Goal: Task Accomplishment & Management: Complete application form

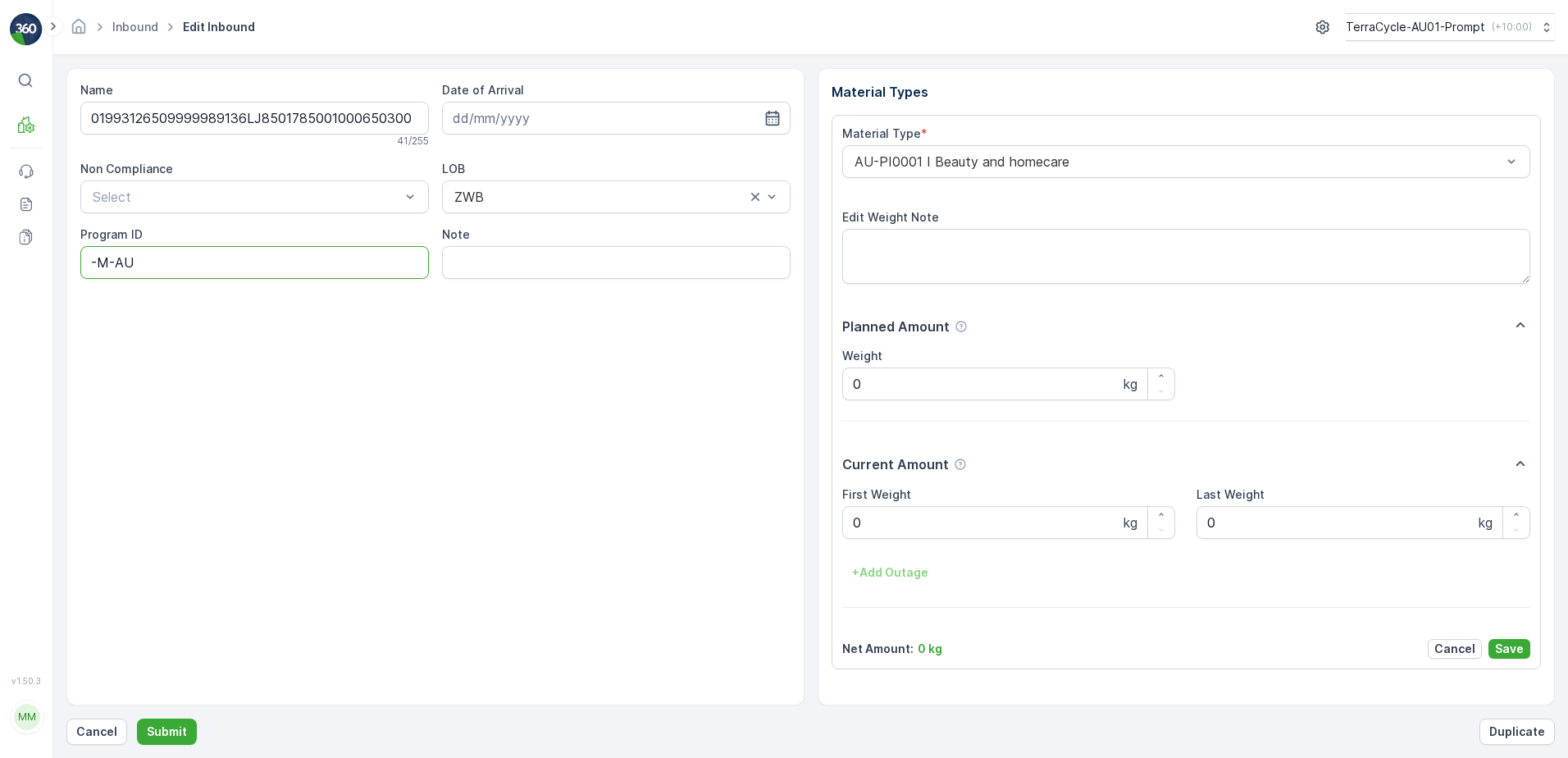
click at [195, 254] on ID "-M-AU" at bounding box center [254, 262] width 349 height 33
type ID "-"
type ID "CS69-M"
click at [852, 168] on div "AU-PI0001 I Beauty and homecare" at bounding box center [1187, 162] width 689 height 33
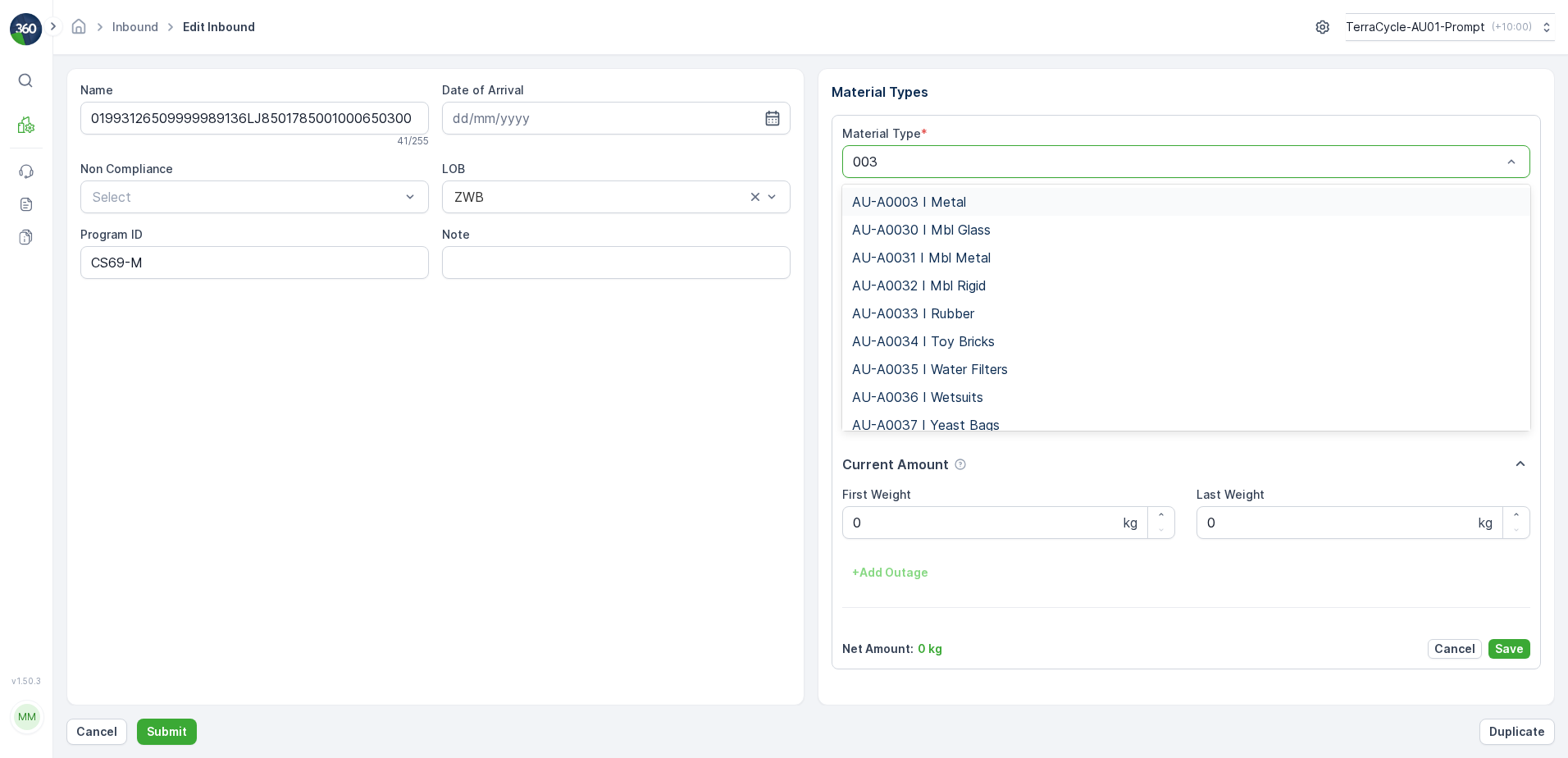
type input "0030"
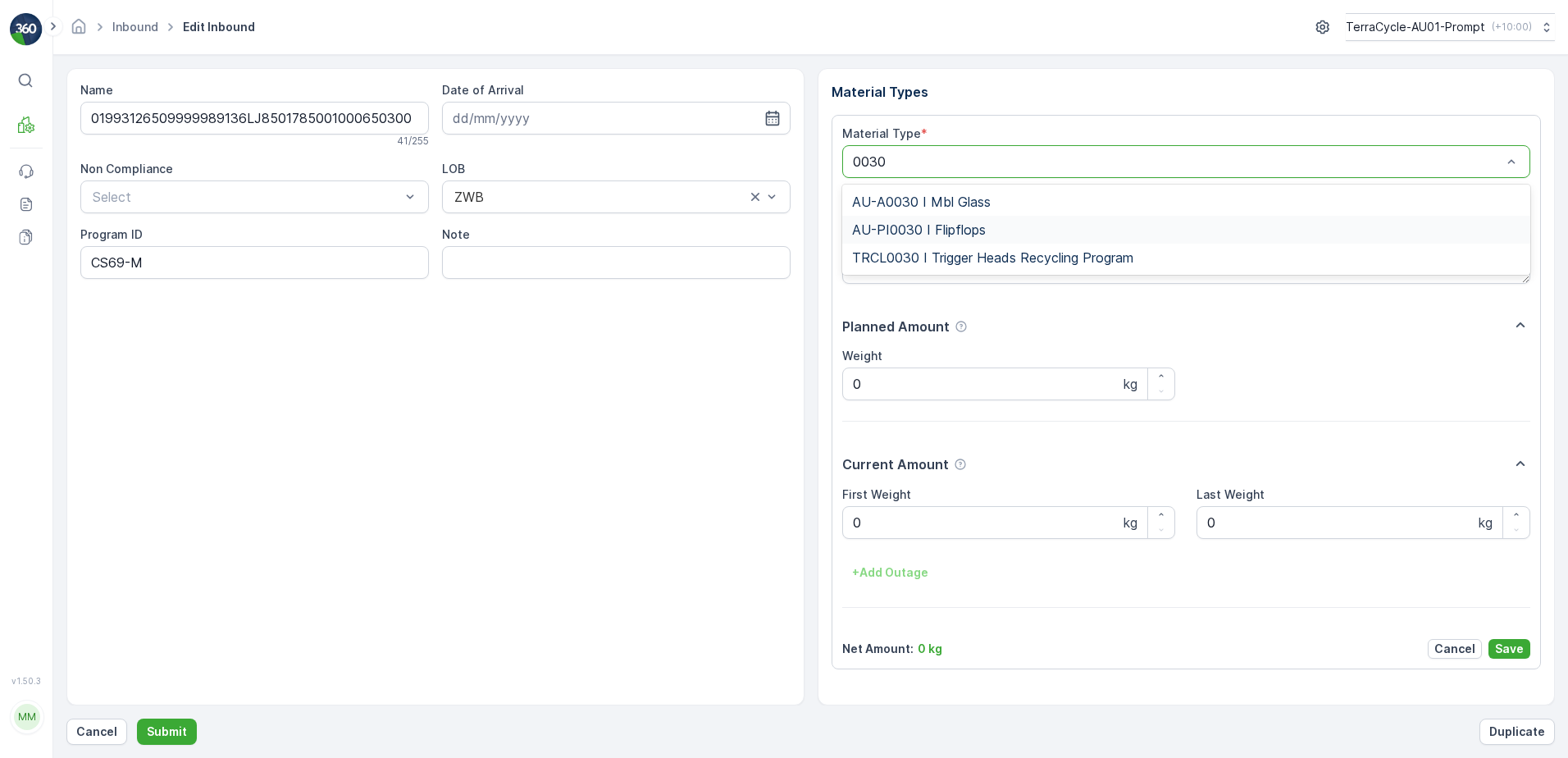
click at [986, 233] on div "AU-PI0030 I Flipflops" at bounding box center [1187, 229] width 670 height 14
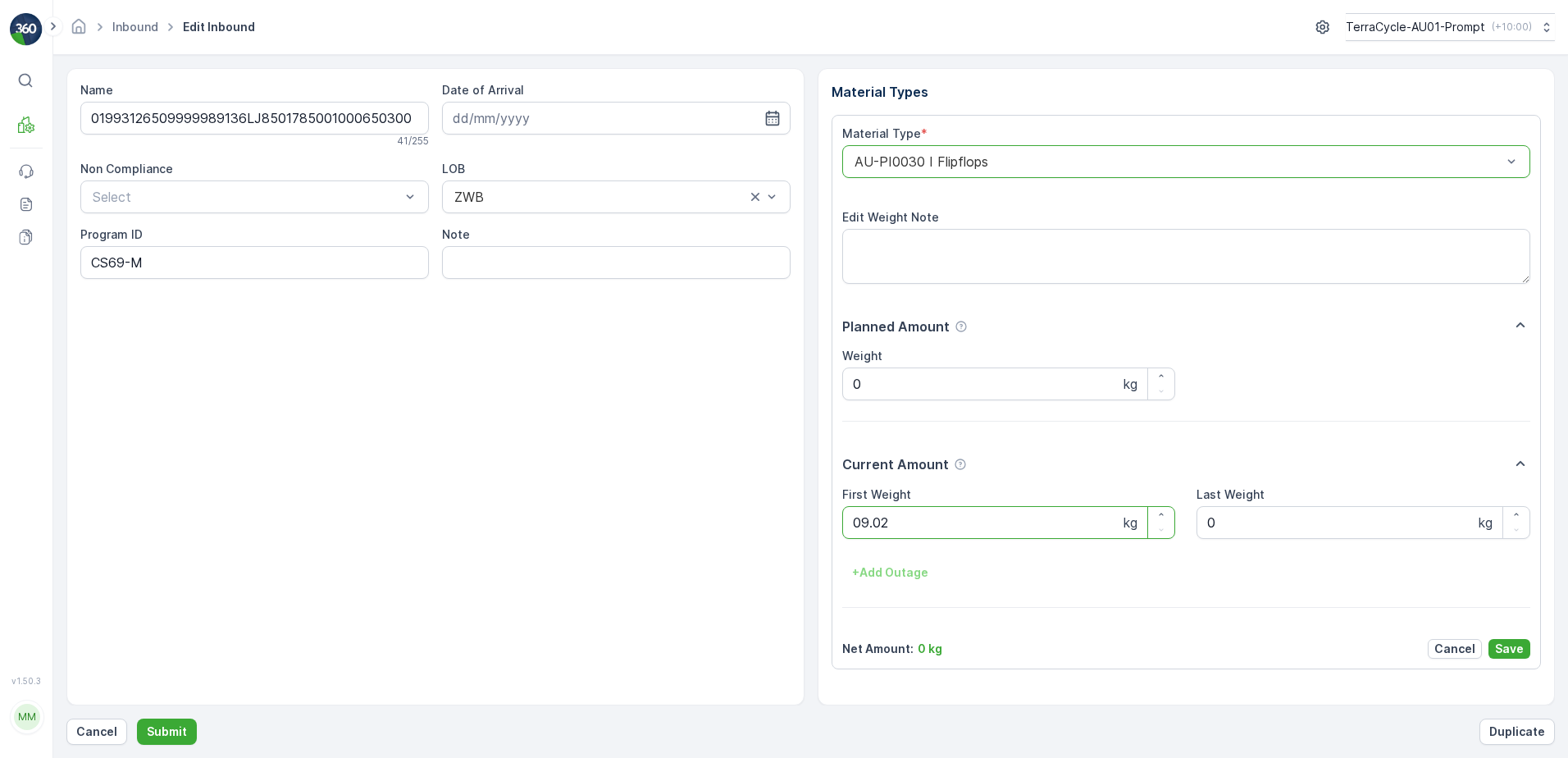
click at [137, 719] on button "Submit" at bounding box center [167, 732] width 60 height 26
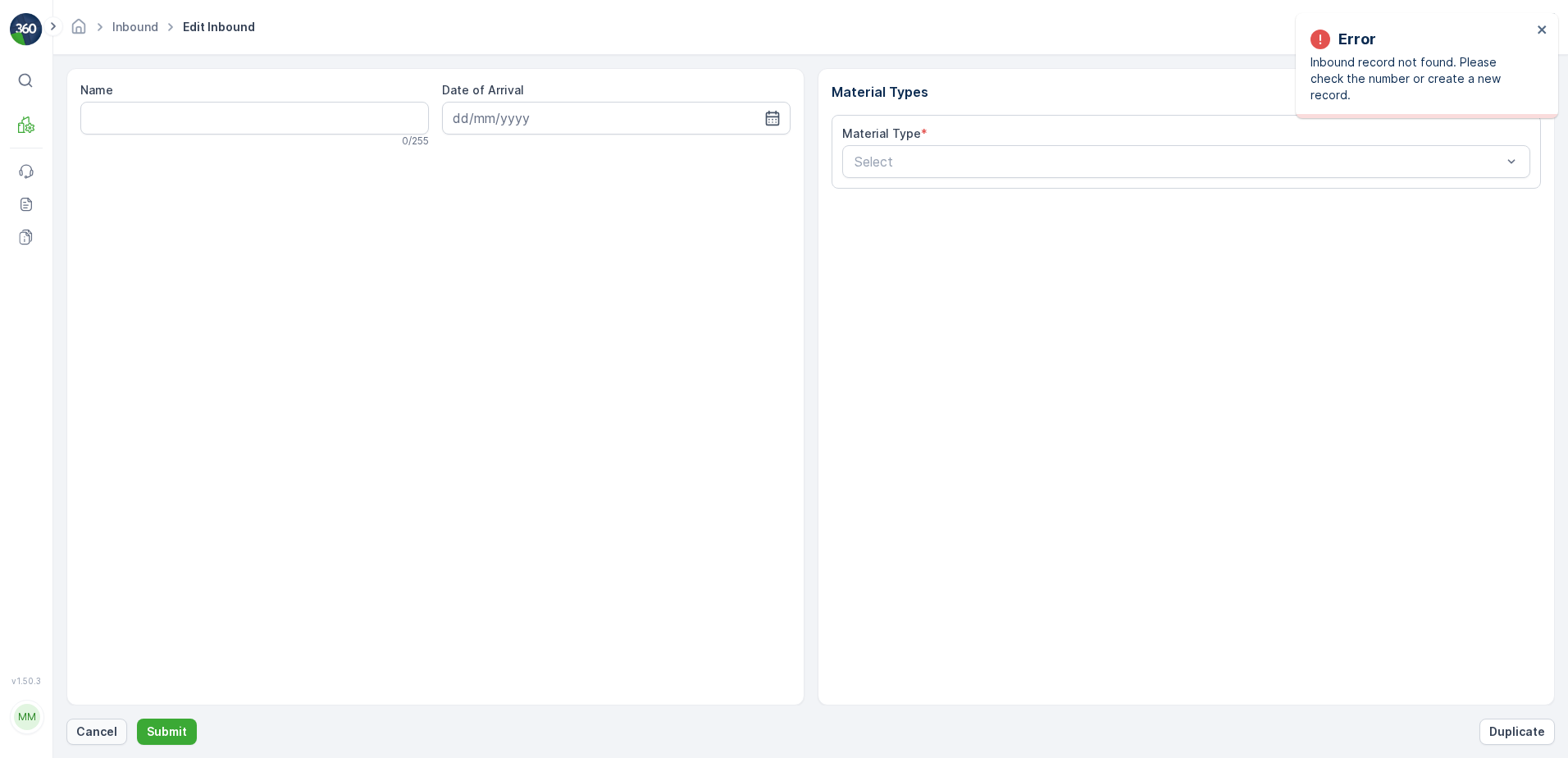
click at [83, 735] on p "Cancel" at bounding box center [97, 731] width 41 height 16
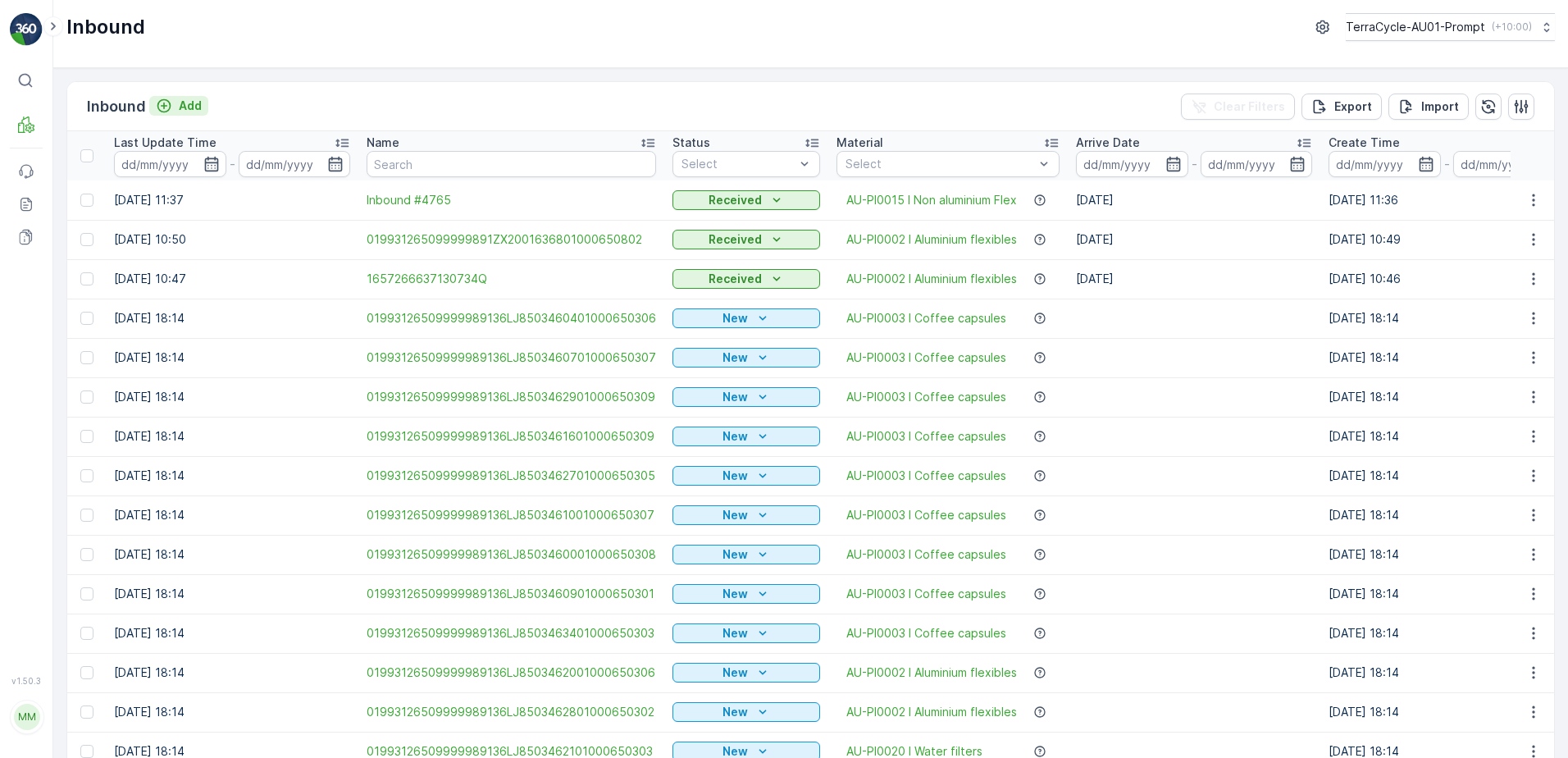
click at [194, 114] on button "Add" at bounding box center [178, 105] width 59 height 20
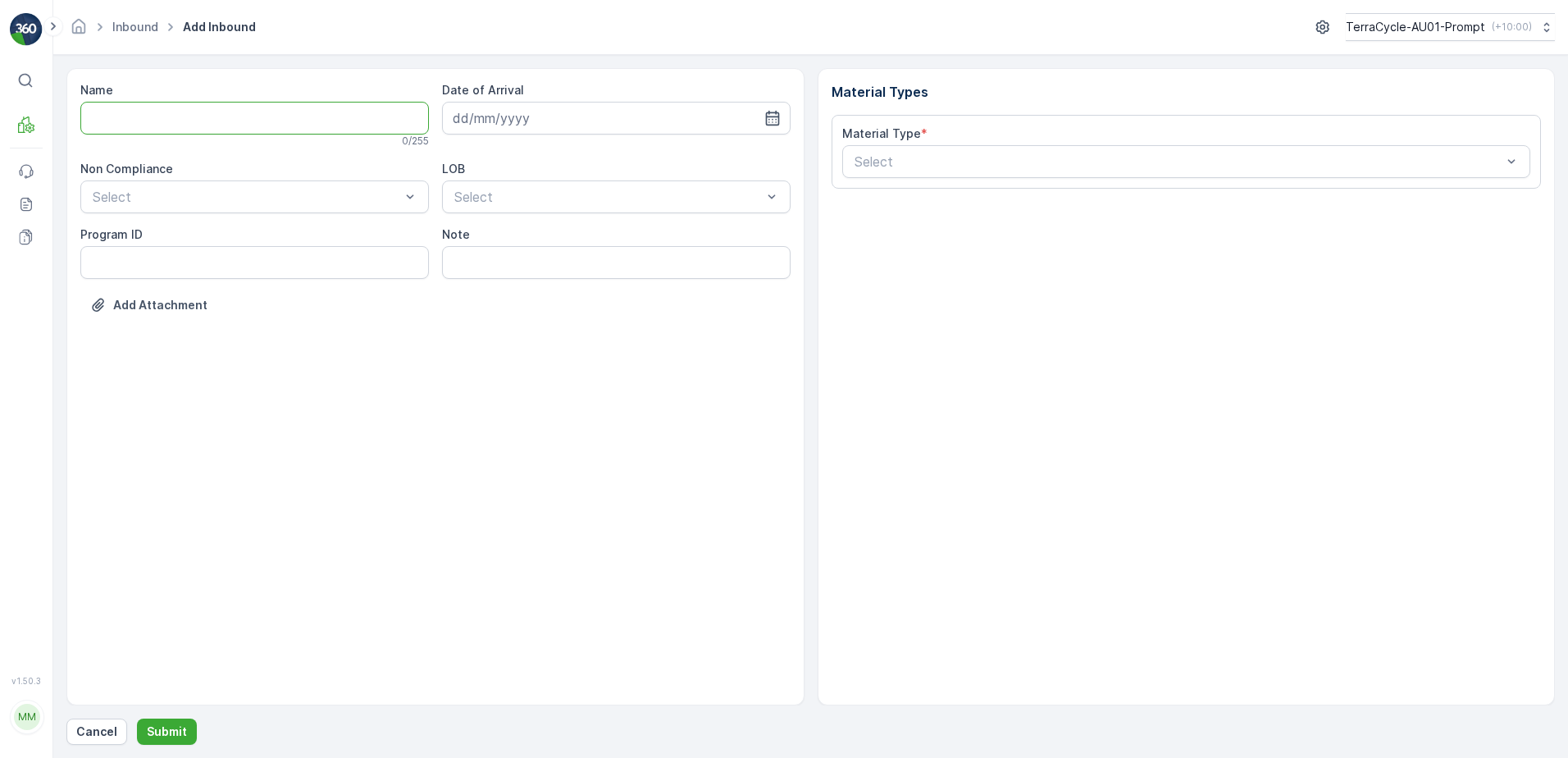
click at [185, 119] on input "Name" at bounding box center [254, 118] width 349 height 33
type input "019931265099999891ZX2001637201000650809"
click at [137, 719] on button "Submit" at bounding box center [167, 732] width 60 height 26
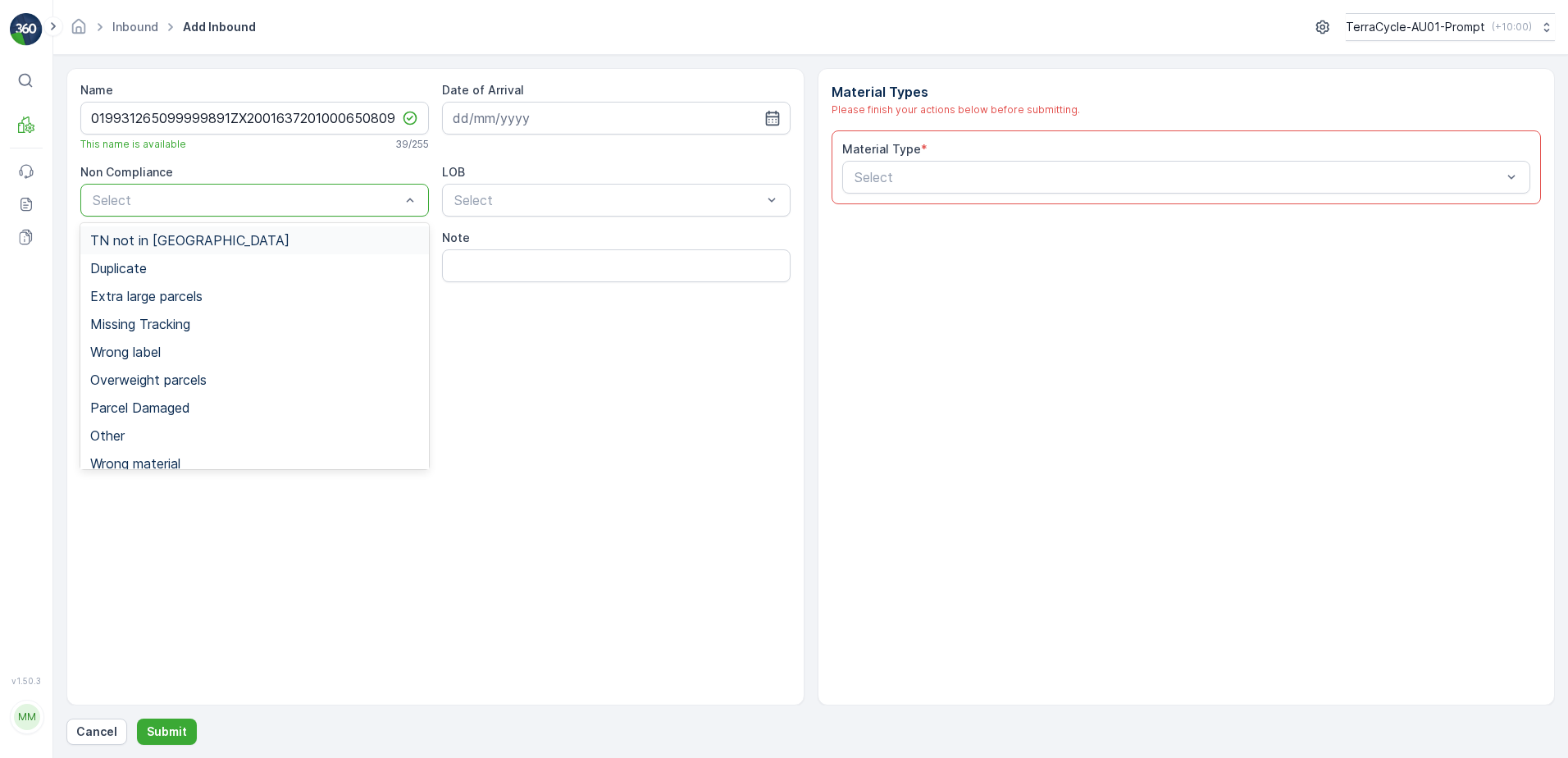
click at [179, 248] on span "TN not in [GEOGRAPHIC_DATA]" at bounding box center [190, 240] width 199 height 14
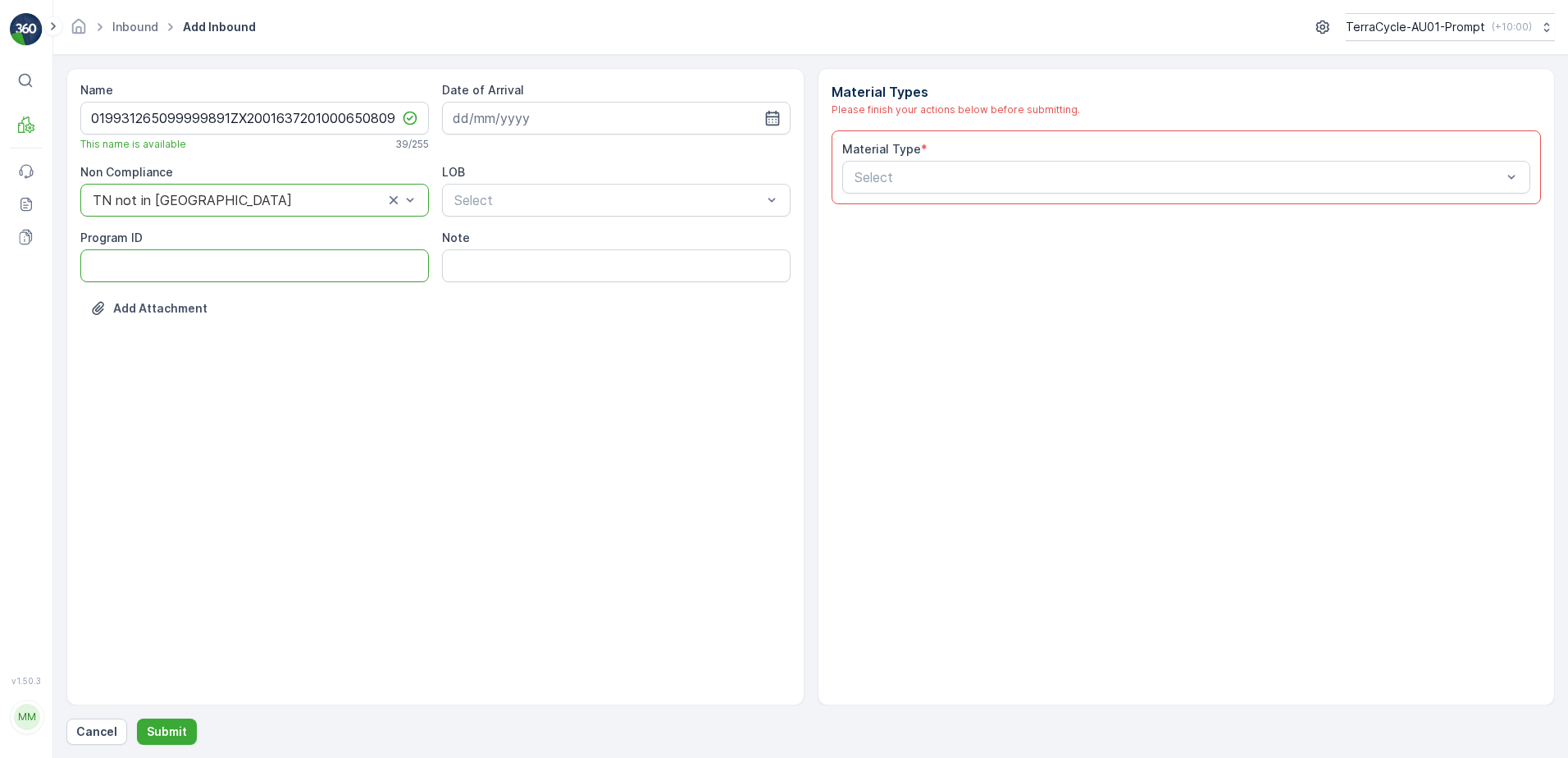
click at [126, 262] on ID "Program ID" at bounding box center [254, 265] width 349 height 33
type ID "CS45-M"
click at [608, 110] on input at bounding box center [617, 118] width 349 height 33
click at [597, 284] on div "18" at bounding box center [588, 288] width 26 height 26
type input "[DATE]"
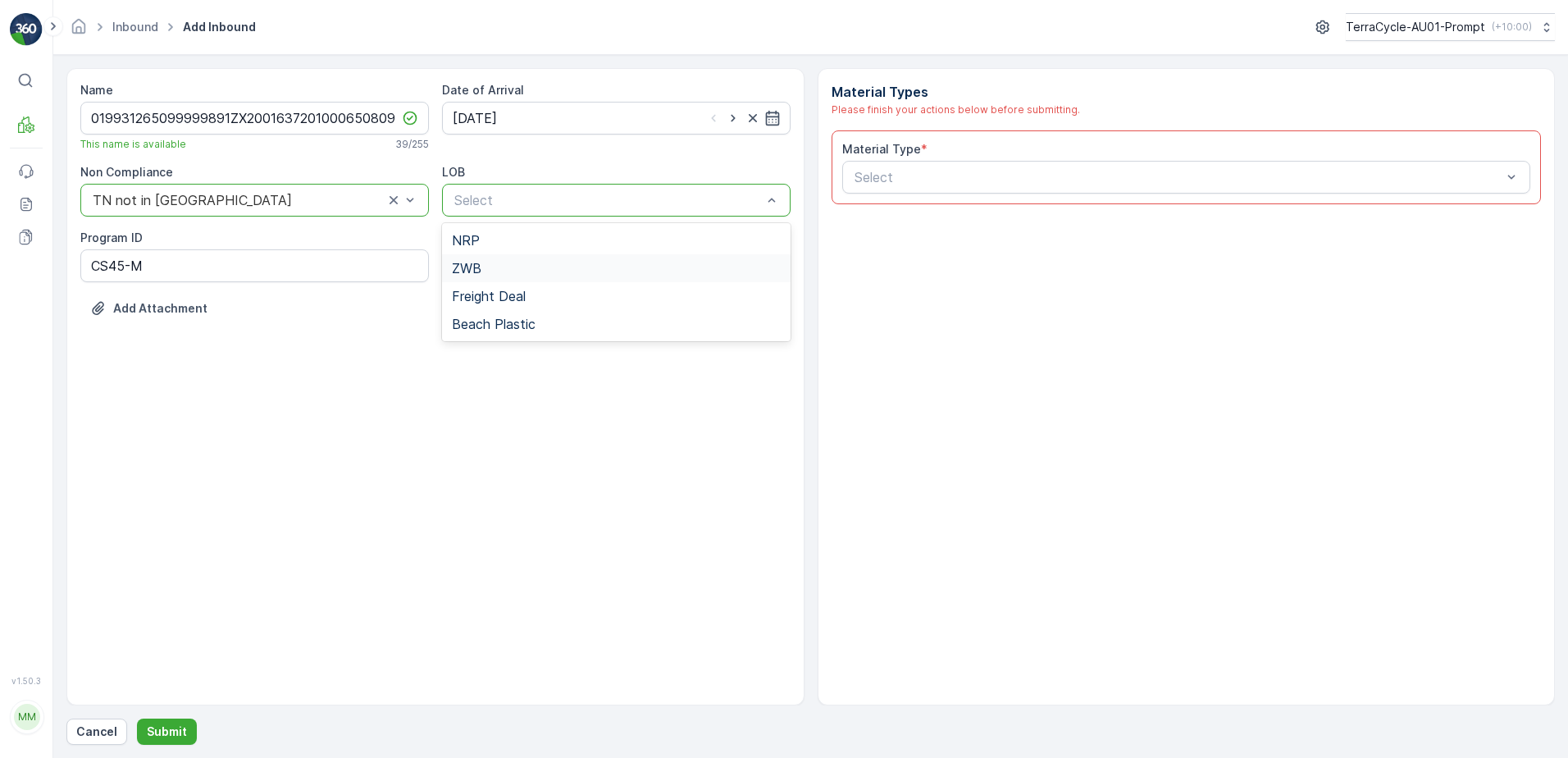
click at [553, 263] on div "ZWB" at bounding box center [616, 268] width 329 height 14
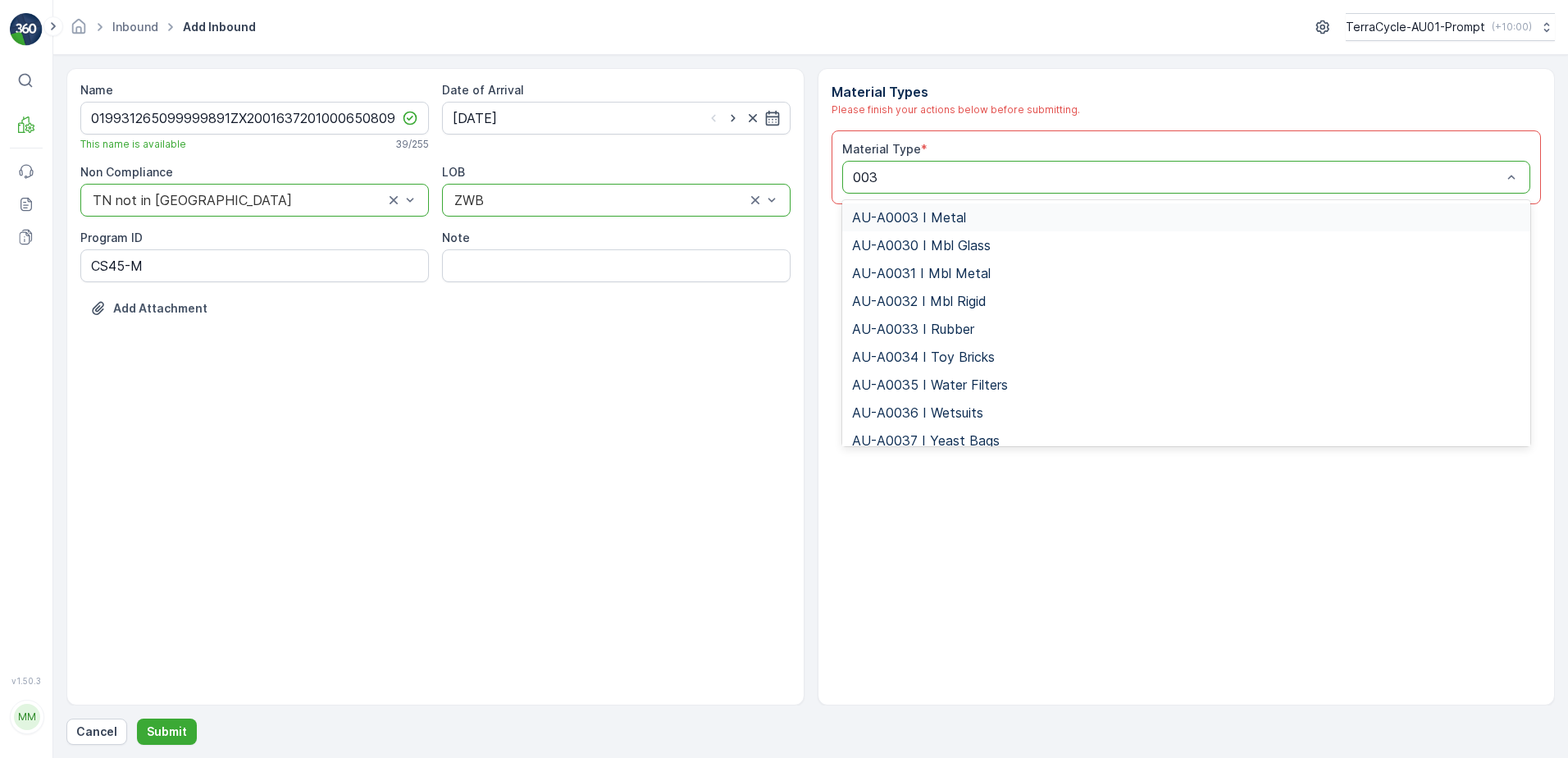
type input "0031"
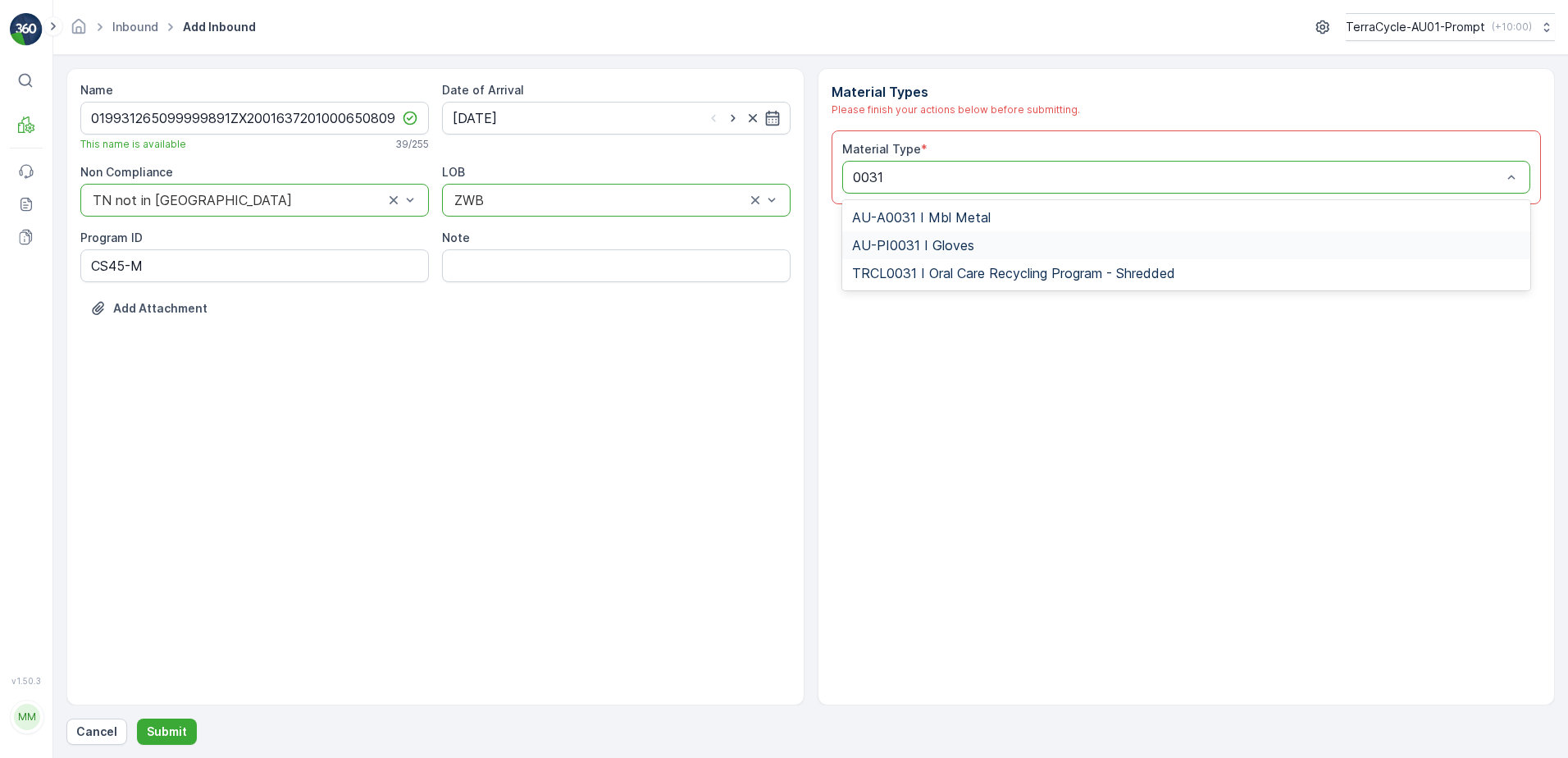
click at [944, 237] on div "AU-PI0031 I Gloves" at bounding box center [1187, 245] width 689 height 28
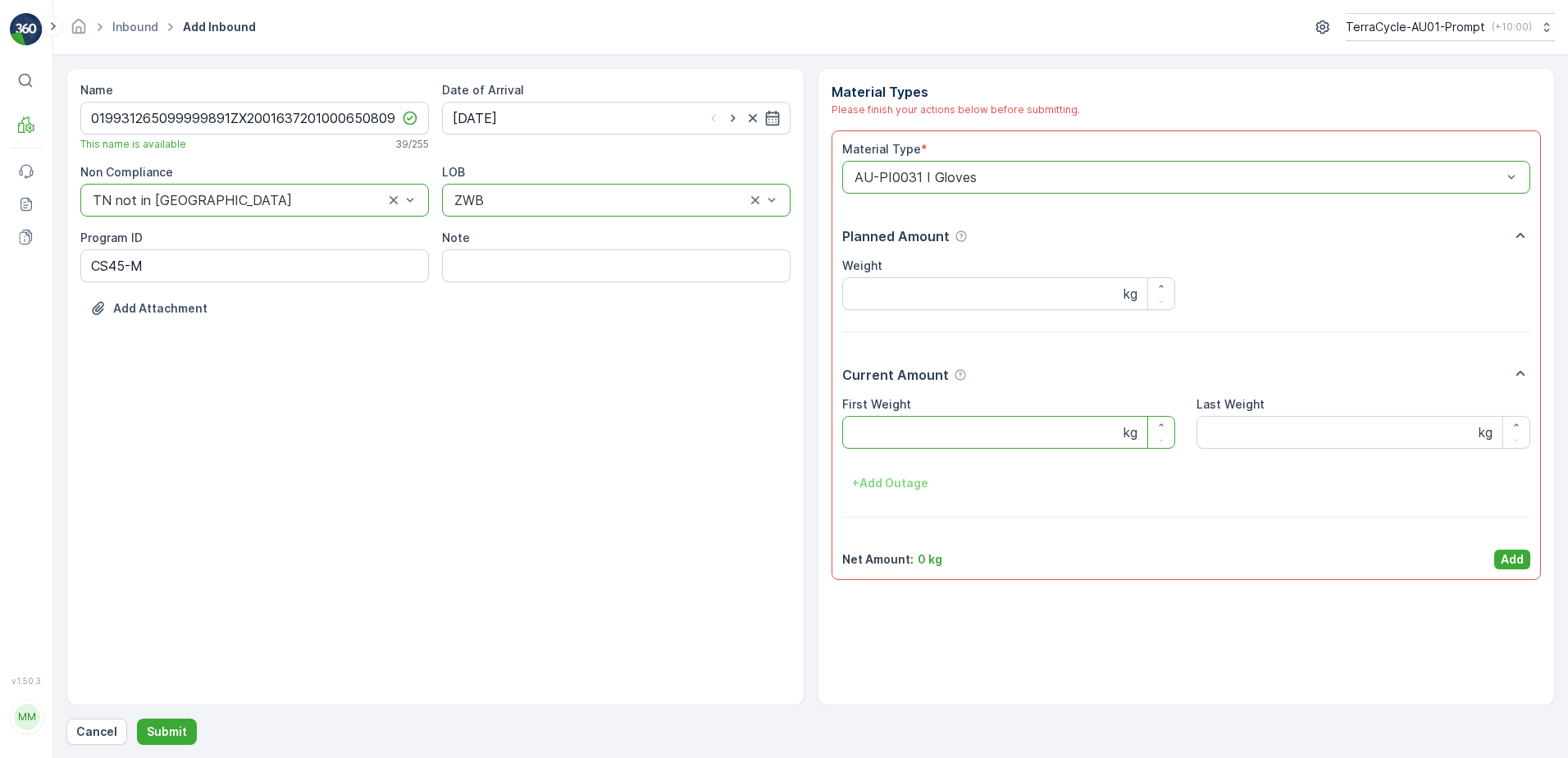
click at [934, 436] on Weight "First Weight" at bounding box center [1009, 432] width 334 height 33
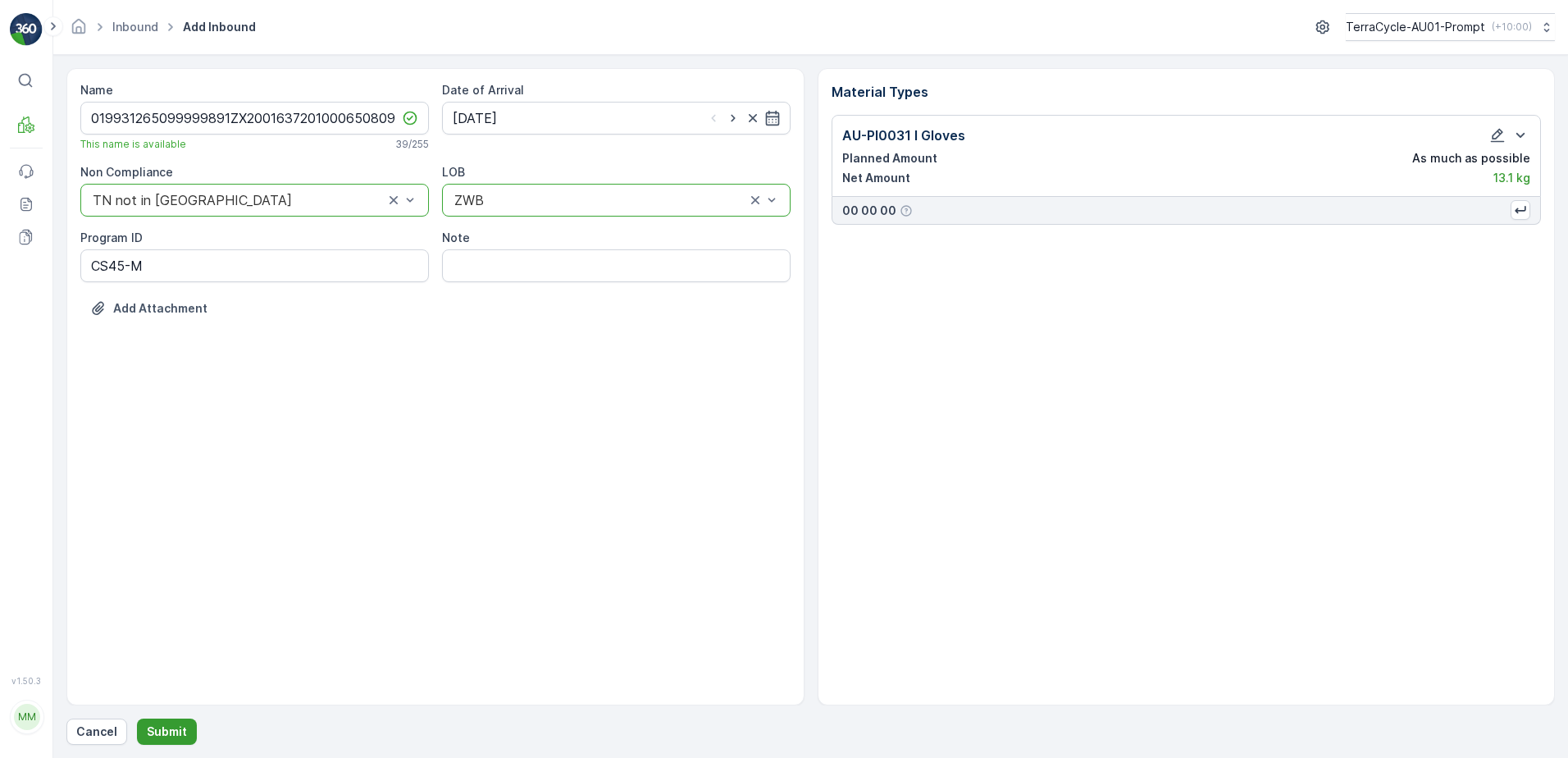
click at [139, 727] on button "Submit" at bounding box center [167, 732] width 60 height 26
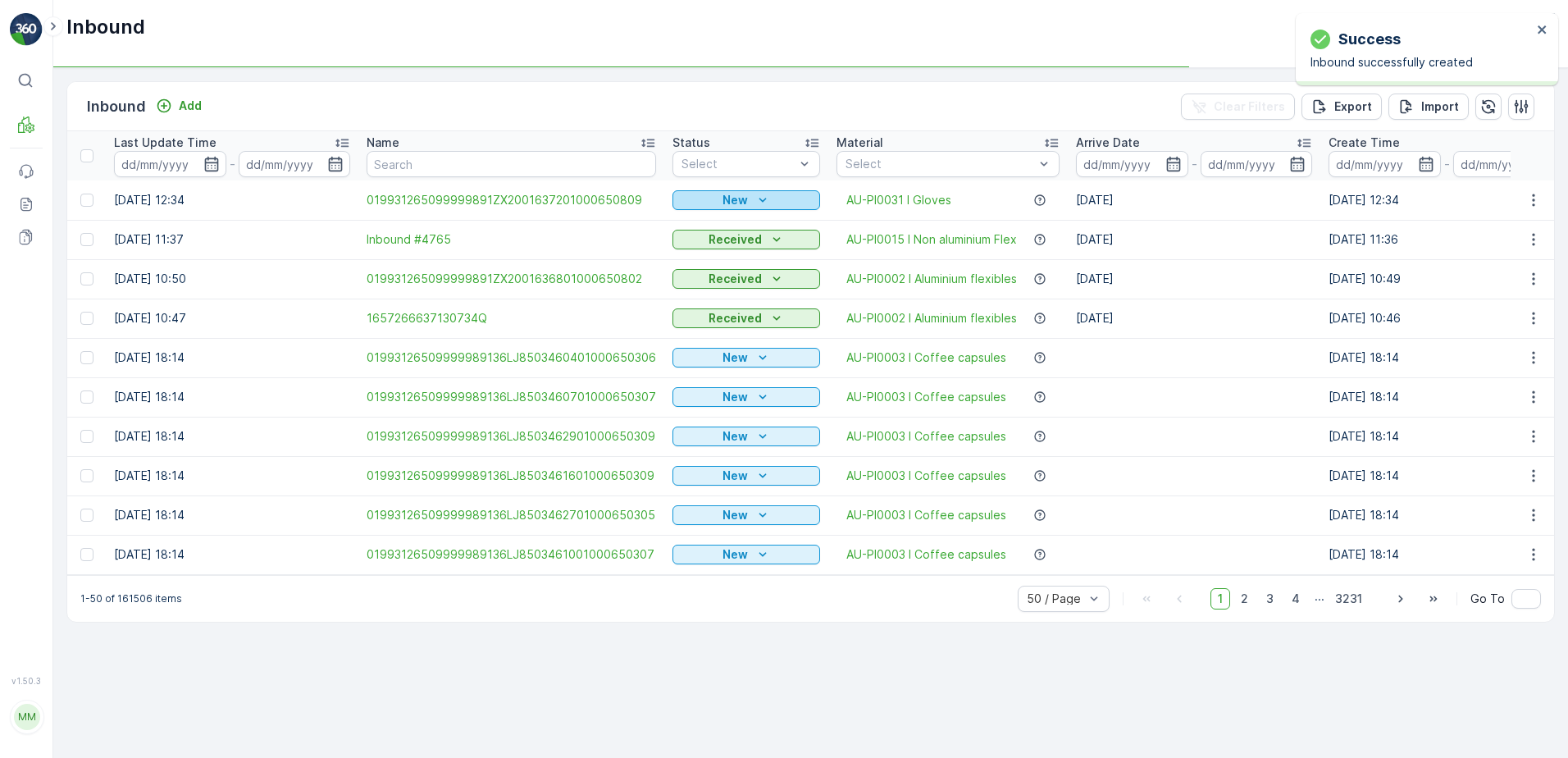
click at [742, 205] on p "New" at bounding box center [735, 200] width 26 height 16
click at [724, 240] on span "Scanned" at bounding box center [701, 248] width 48 height 16
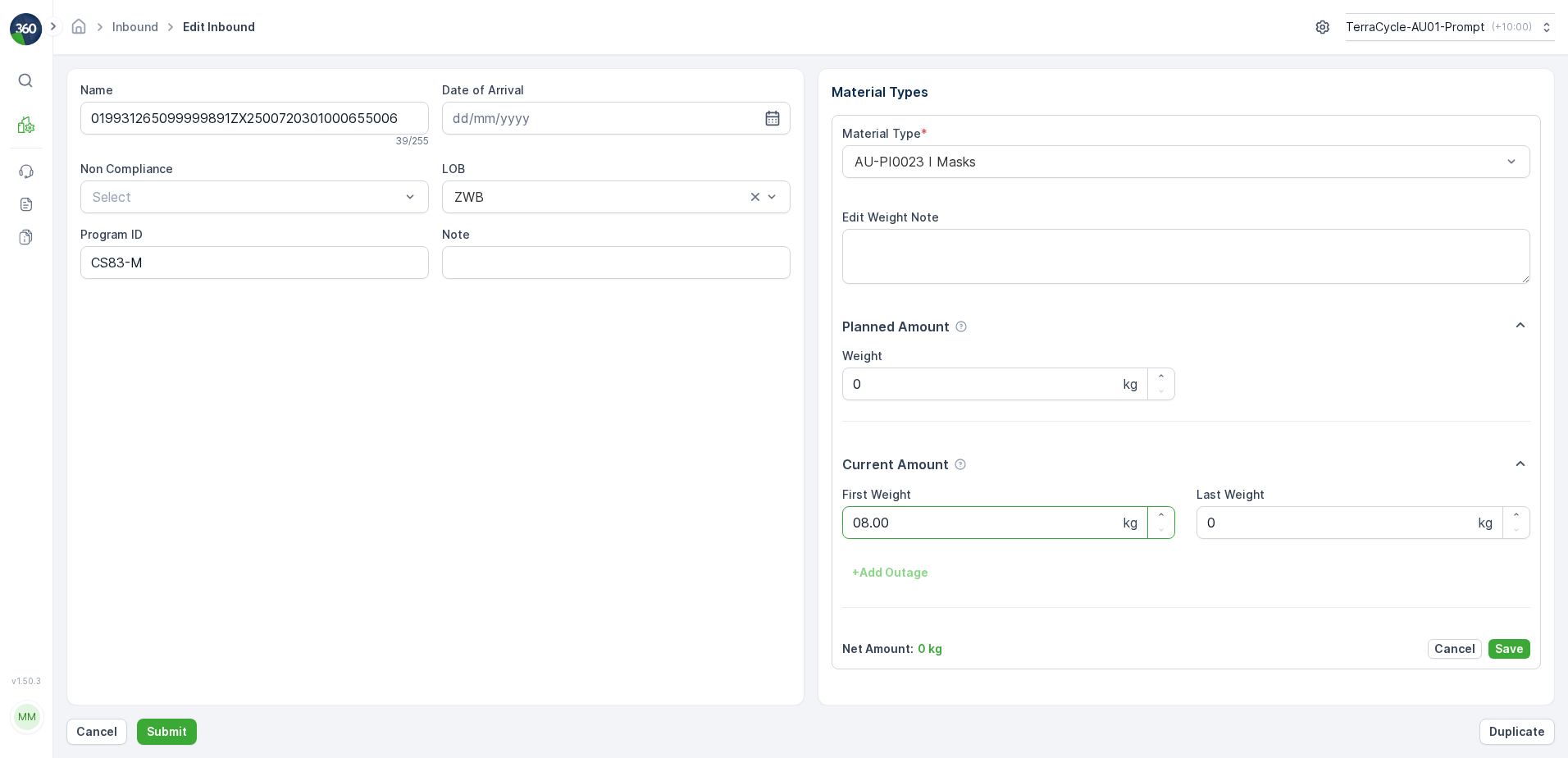
click at [137, 719] on button "Submit" at bounding box center [167, 732] width 60 height 26
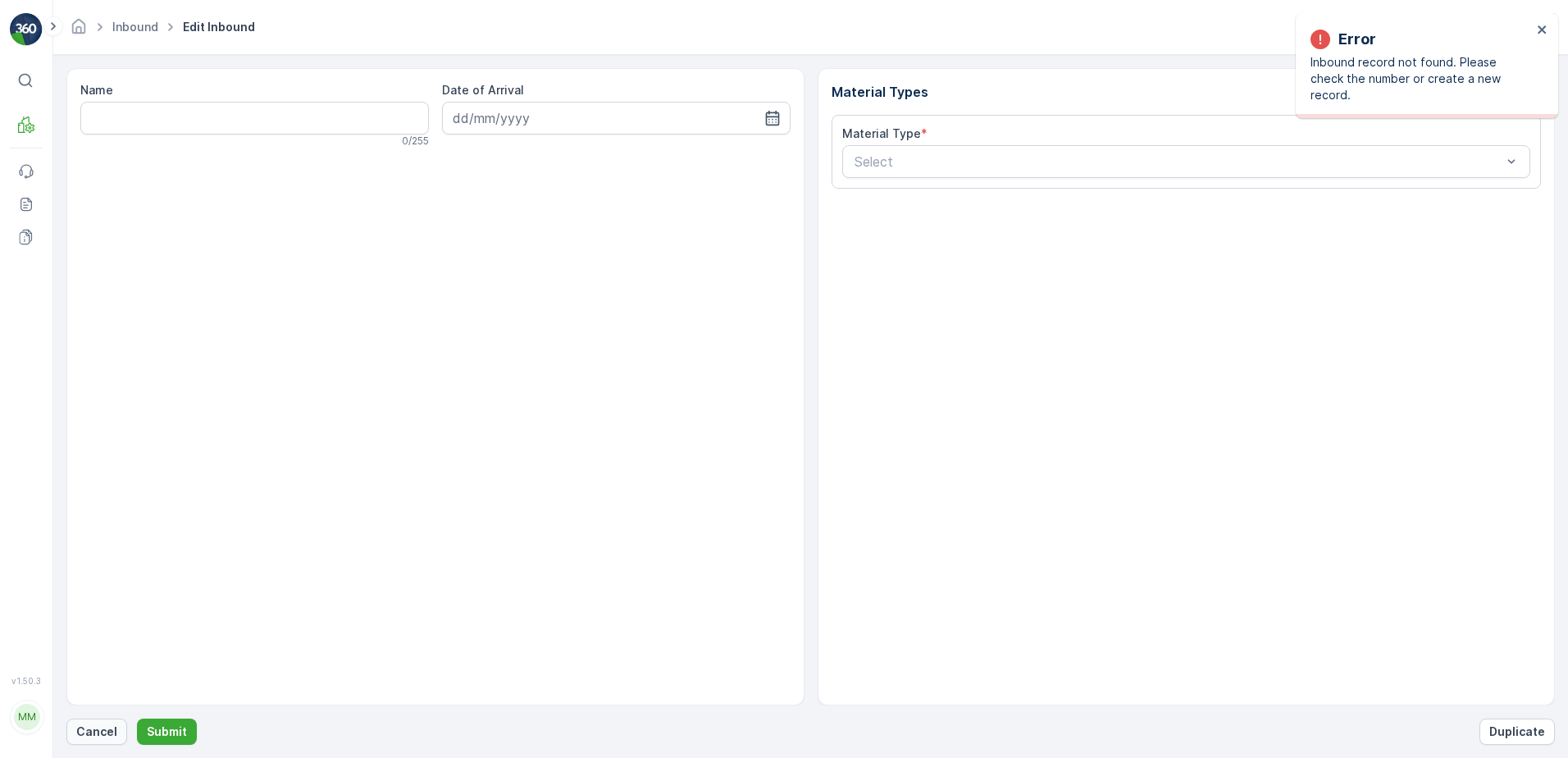
click at [110, 729] on p "Cancel" at bounding box center [97, 731] width 41 height 16
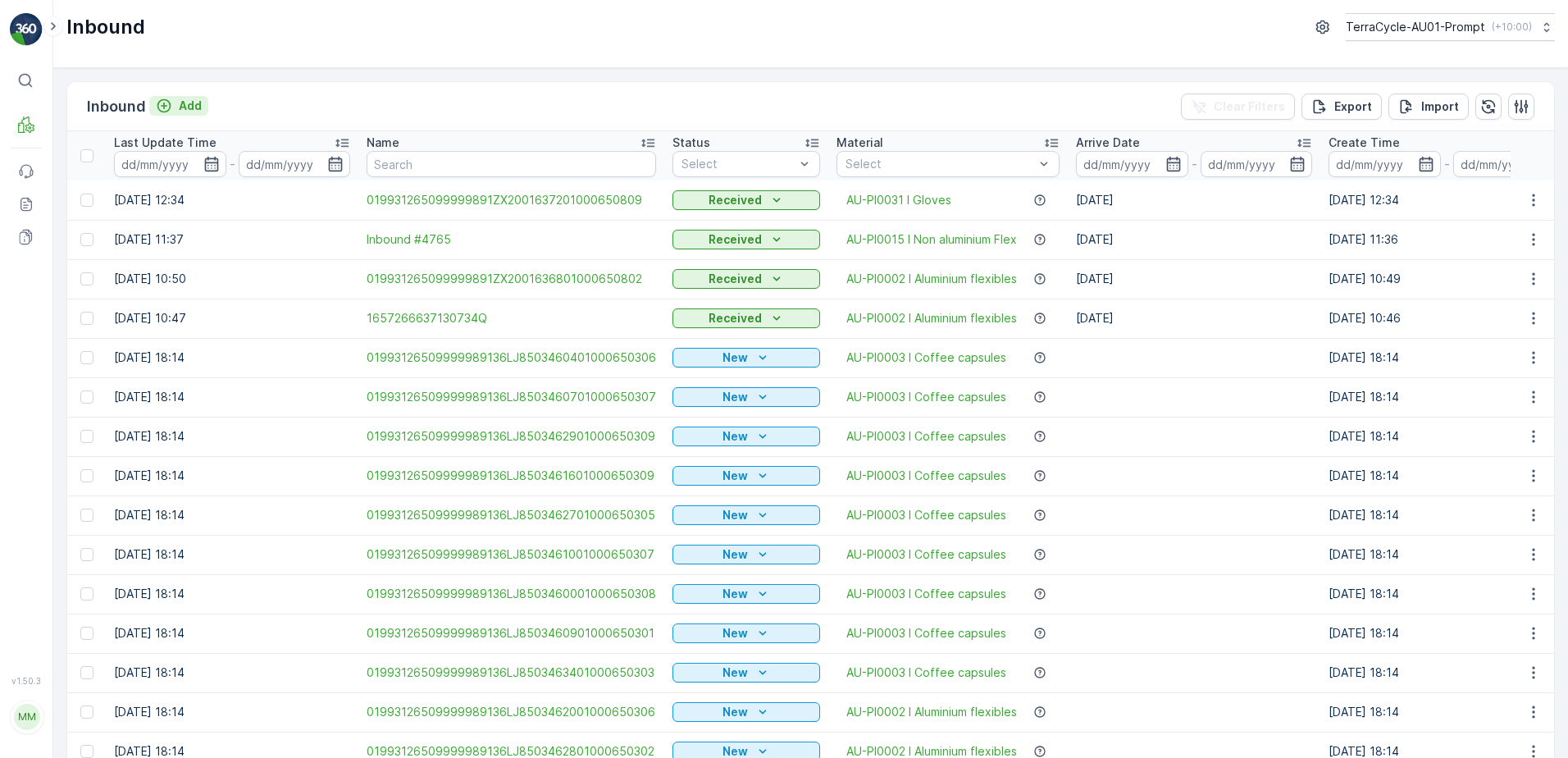
click at [187, 113] on p "Add" at bounding box center [190, 105] width 23 height 16
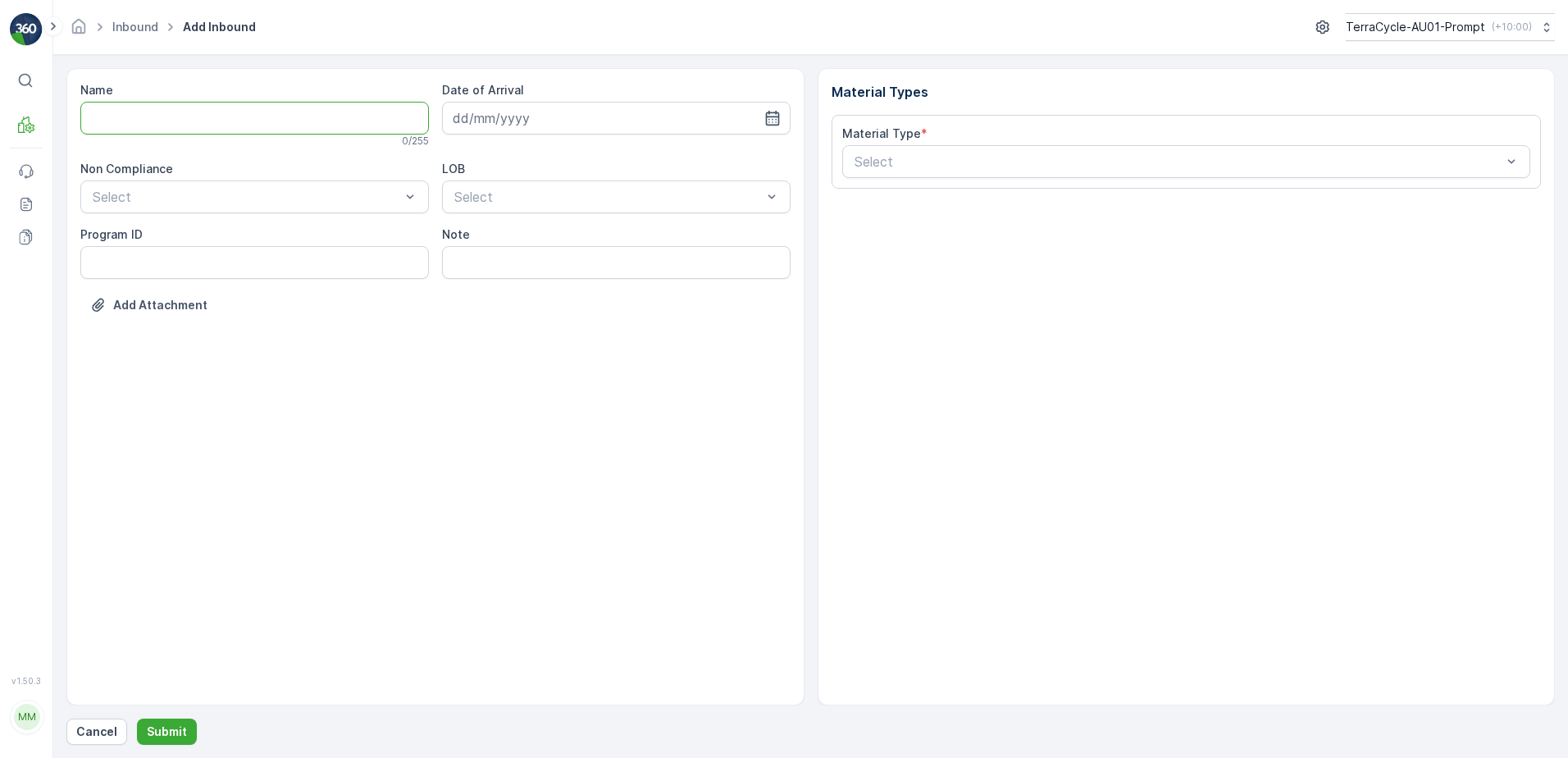
click at [183, 116] on input "Name" at bounding box center [254, 118] width 349 height 33
type input "01993126509999989136LJ8502554301000650300"
click at [137, 719] on button "Submit" at bounding box center [167, 732] width 60 height 26
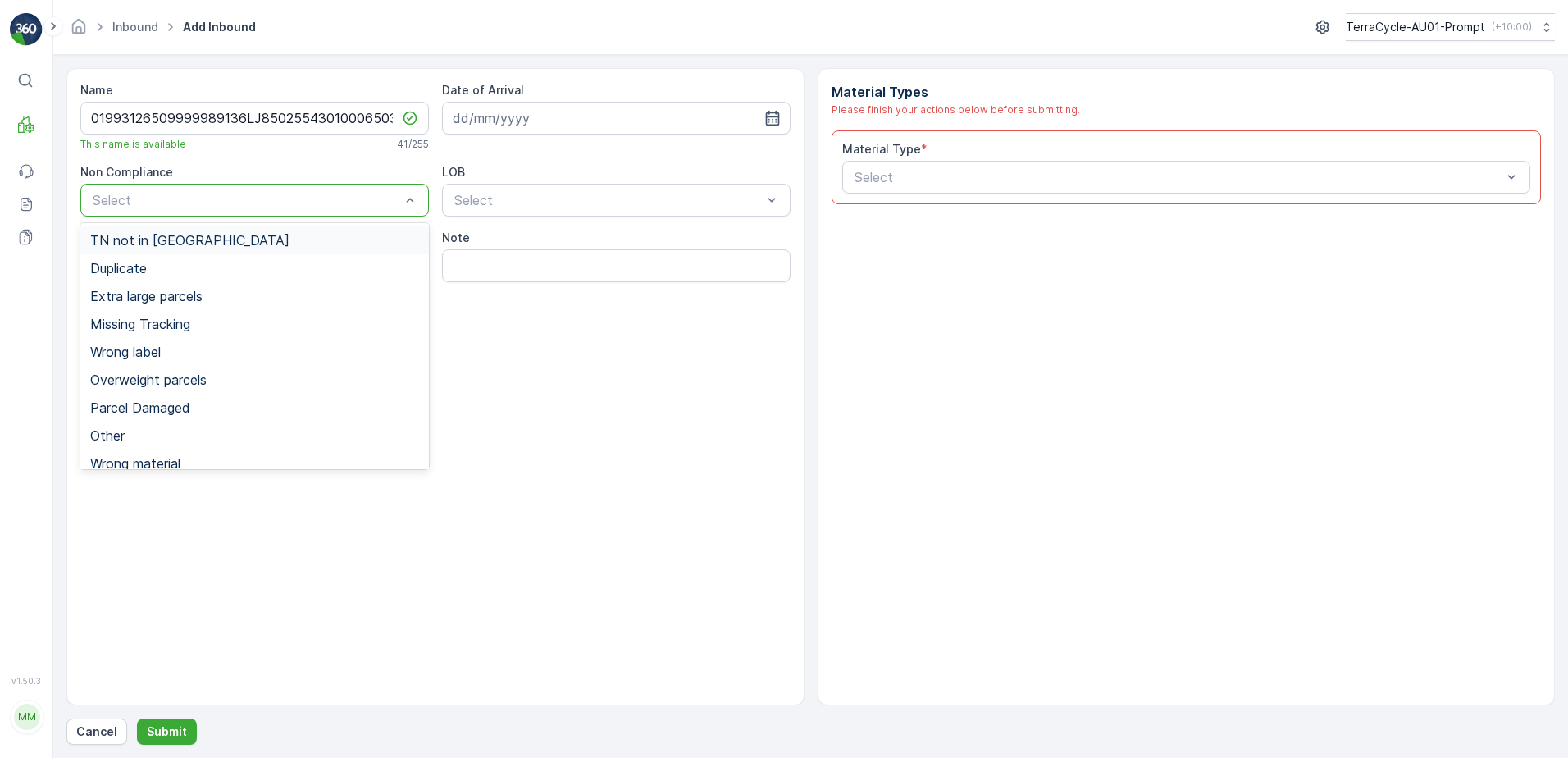
click at [190, 240] on span "TN not in [GEOGRAPHIC_DATA]" at bounding box center [190, 240] width 199 height 14
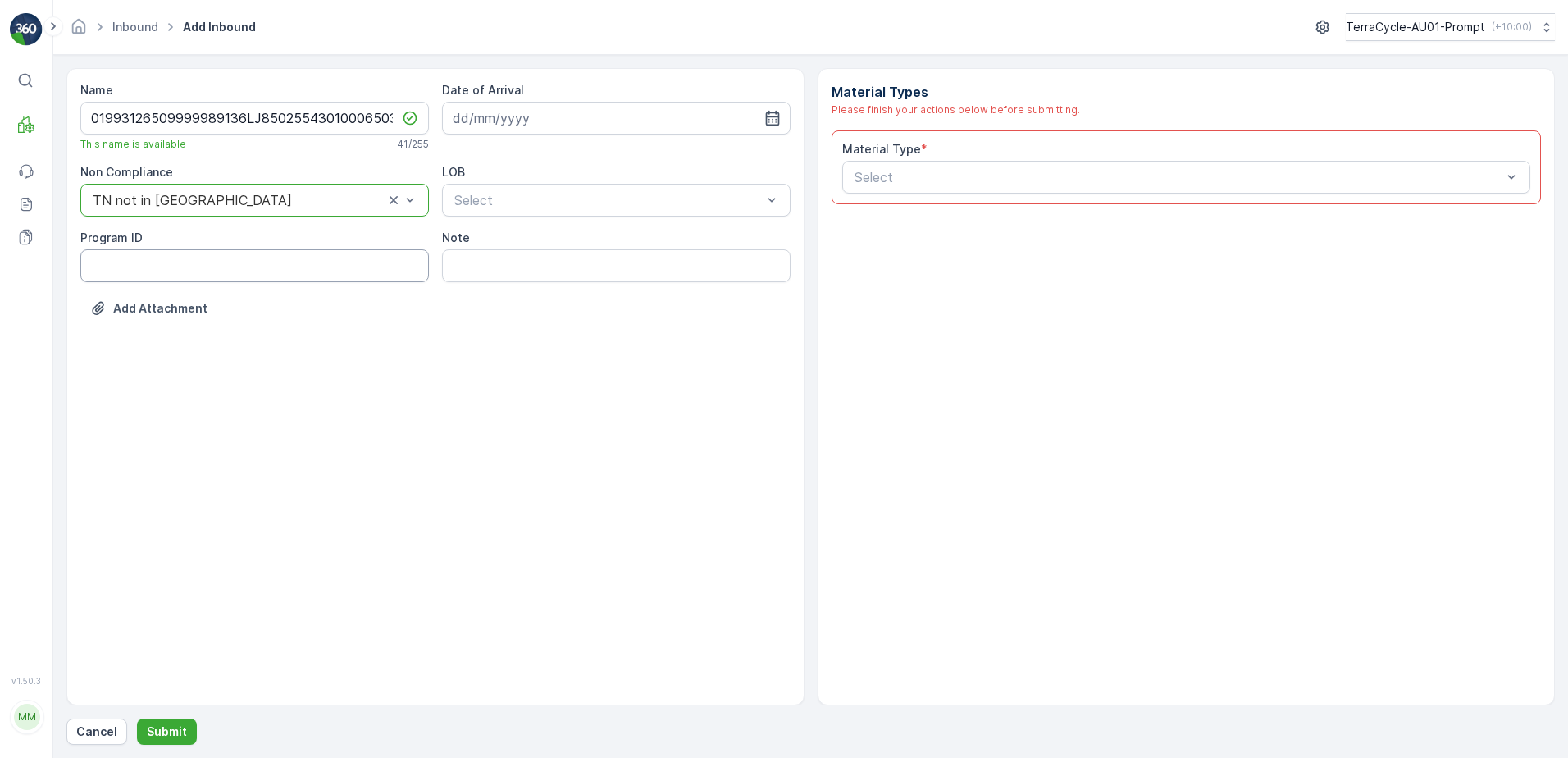
click at [157, 269] on ID "Program ID" at bounding box center [254, 265] width 349 height 33
type ID "CS178-M"
drag, startPoint x: 508, startPoint y: 106, endPoint x: 530, endPoint y: 114, distance: 23.4
click at [508, 106] on input at bounding box center [617, 118] width 349 height 33
click at [584, 288] on div "18" at bounding box center [588, 288] width 26 height 26
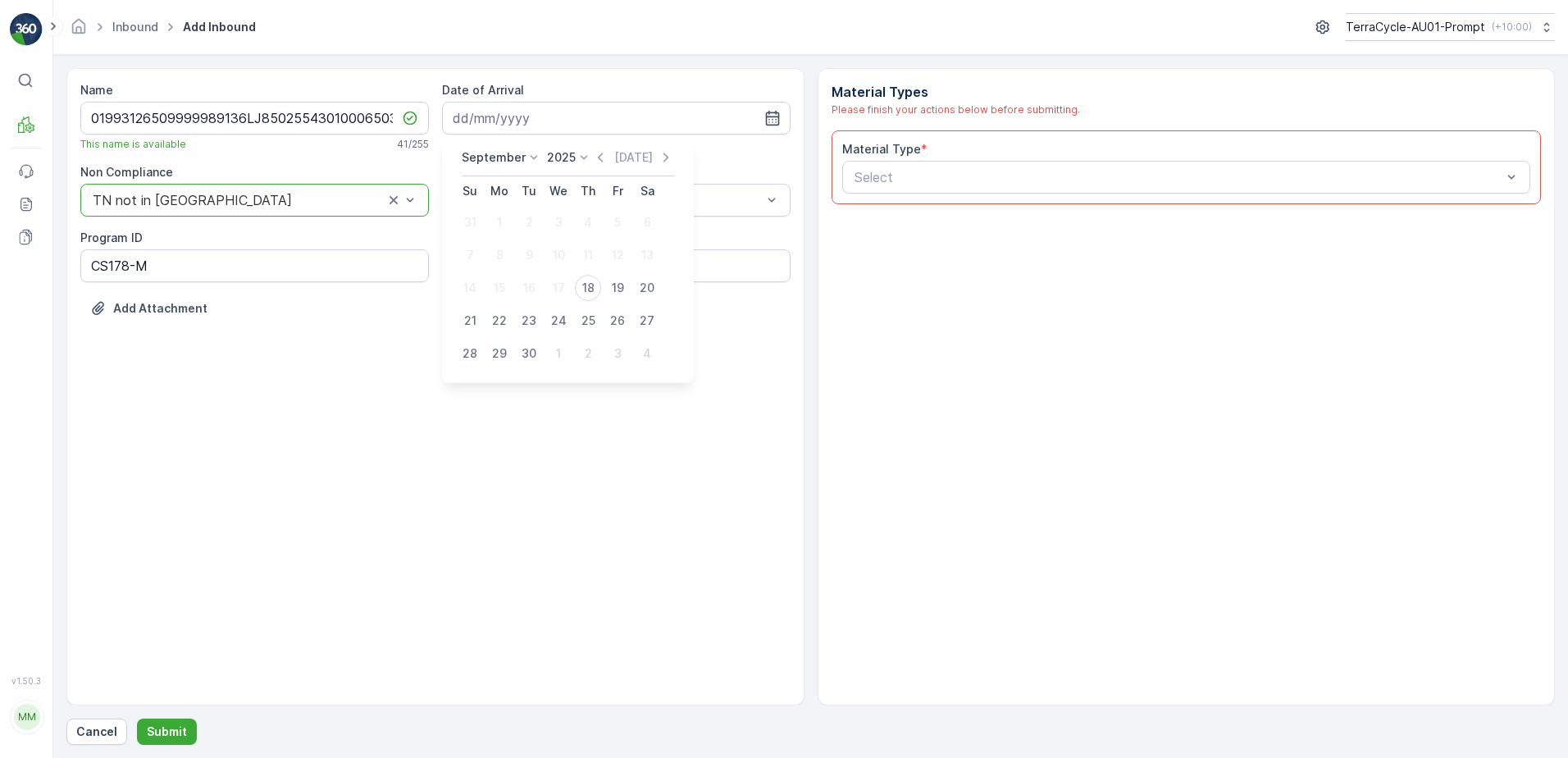
type input "[DATE]"
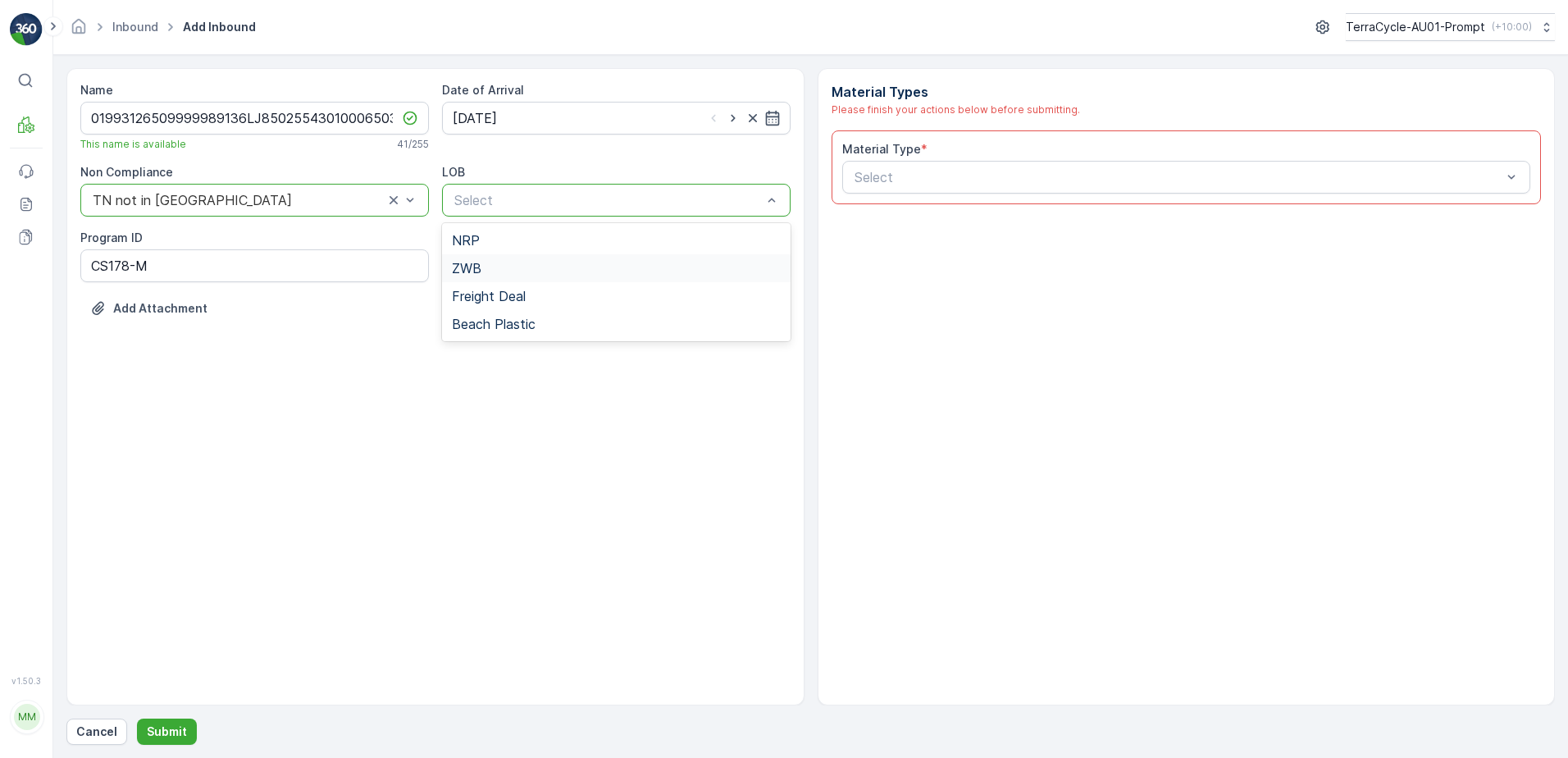
click at [549, 267] on div "ZWB" at bounding box center [616, 268] width 329 height 14
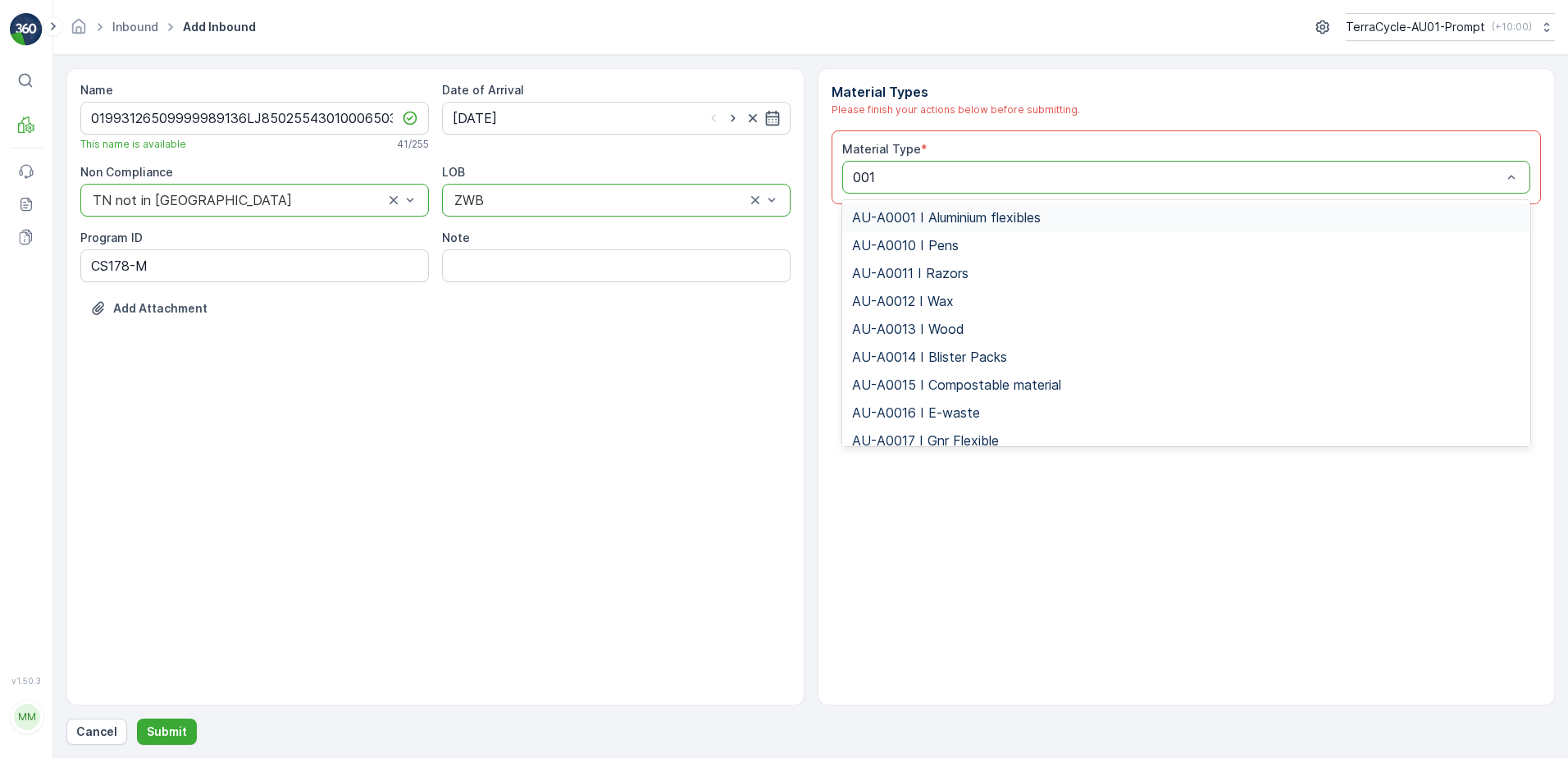
type input "0015"
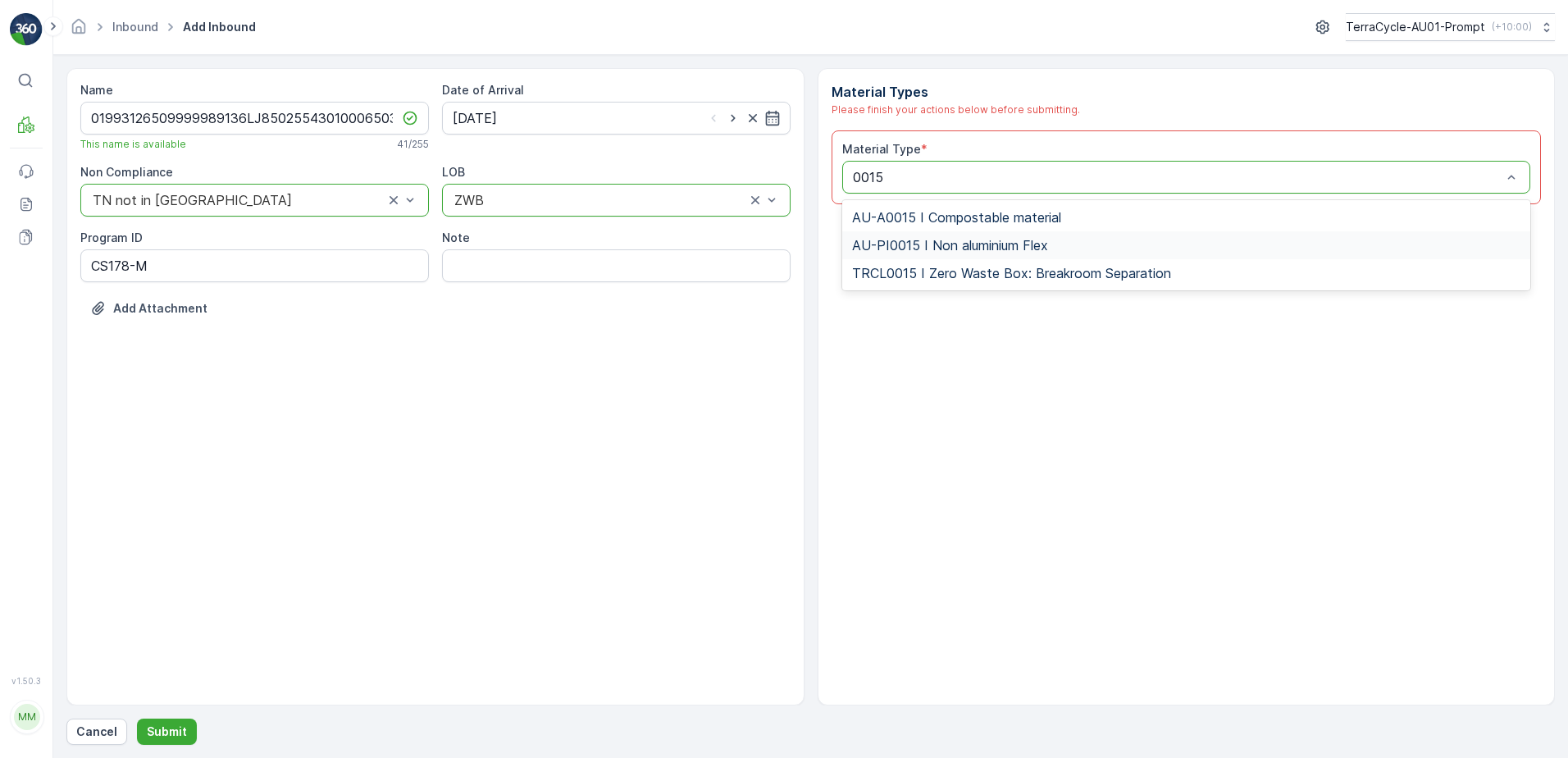
click at [1048, 241] on span "AU-PI0015 I Non aluminium Flex" at bounding box center [950, 245] width 196 height 14
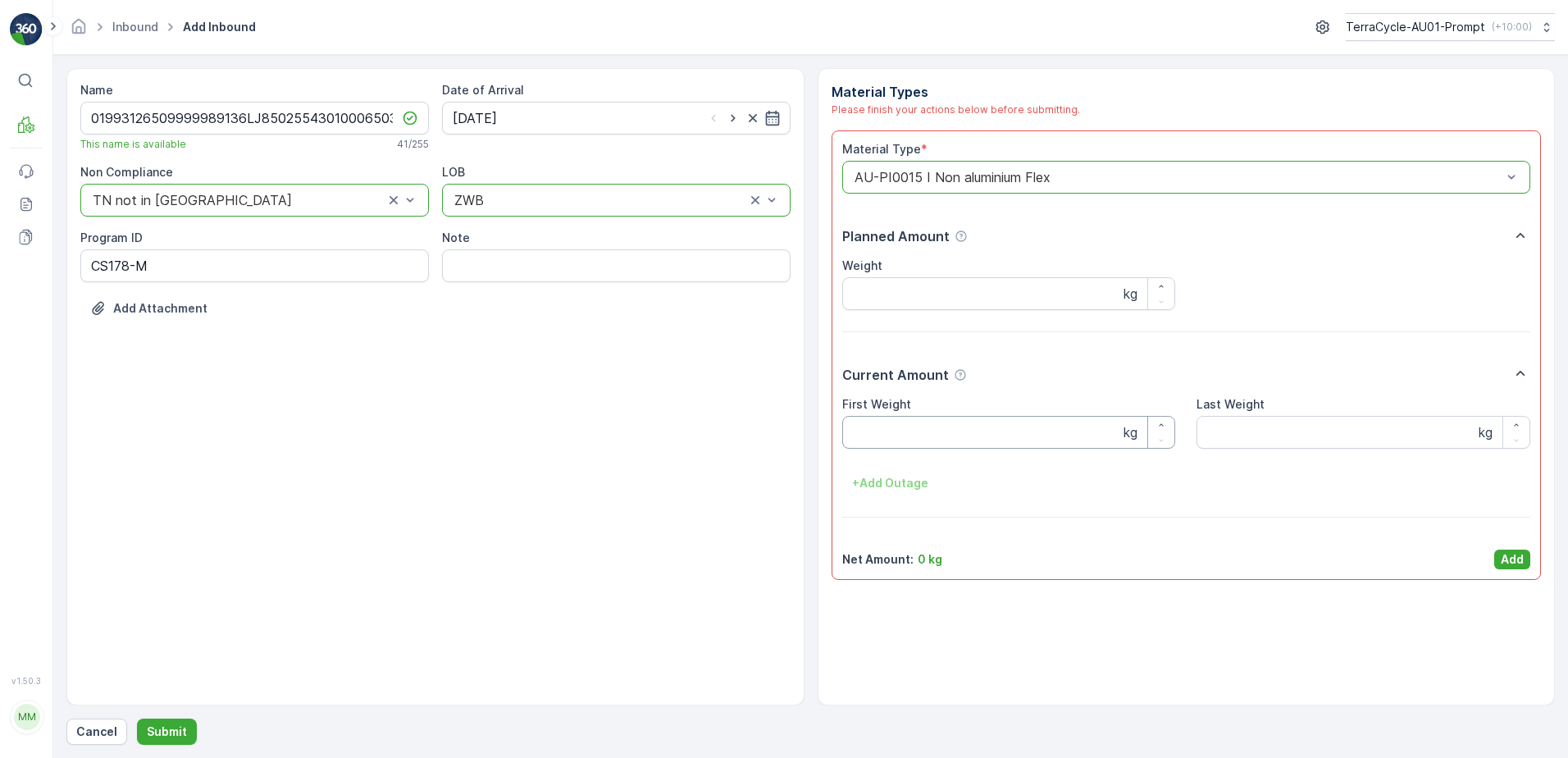
click at [908, 432] on Weight "First Weight" at bounding box center [1009, 432] width 334 height 33
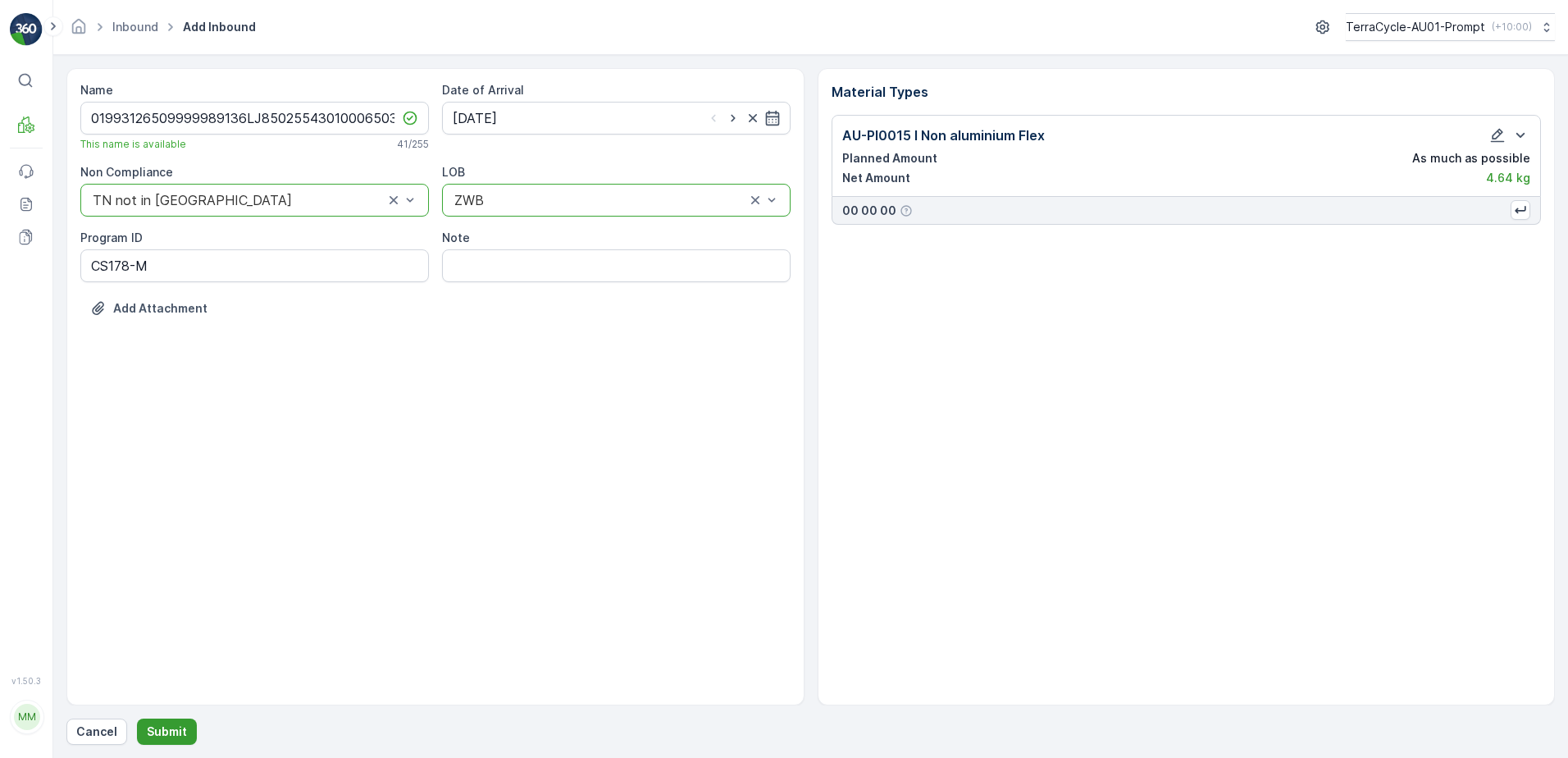
click at [166, 733] on p "Submit" at bounding box center [167, 731] width 40 height 16
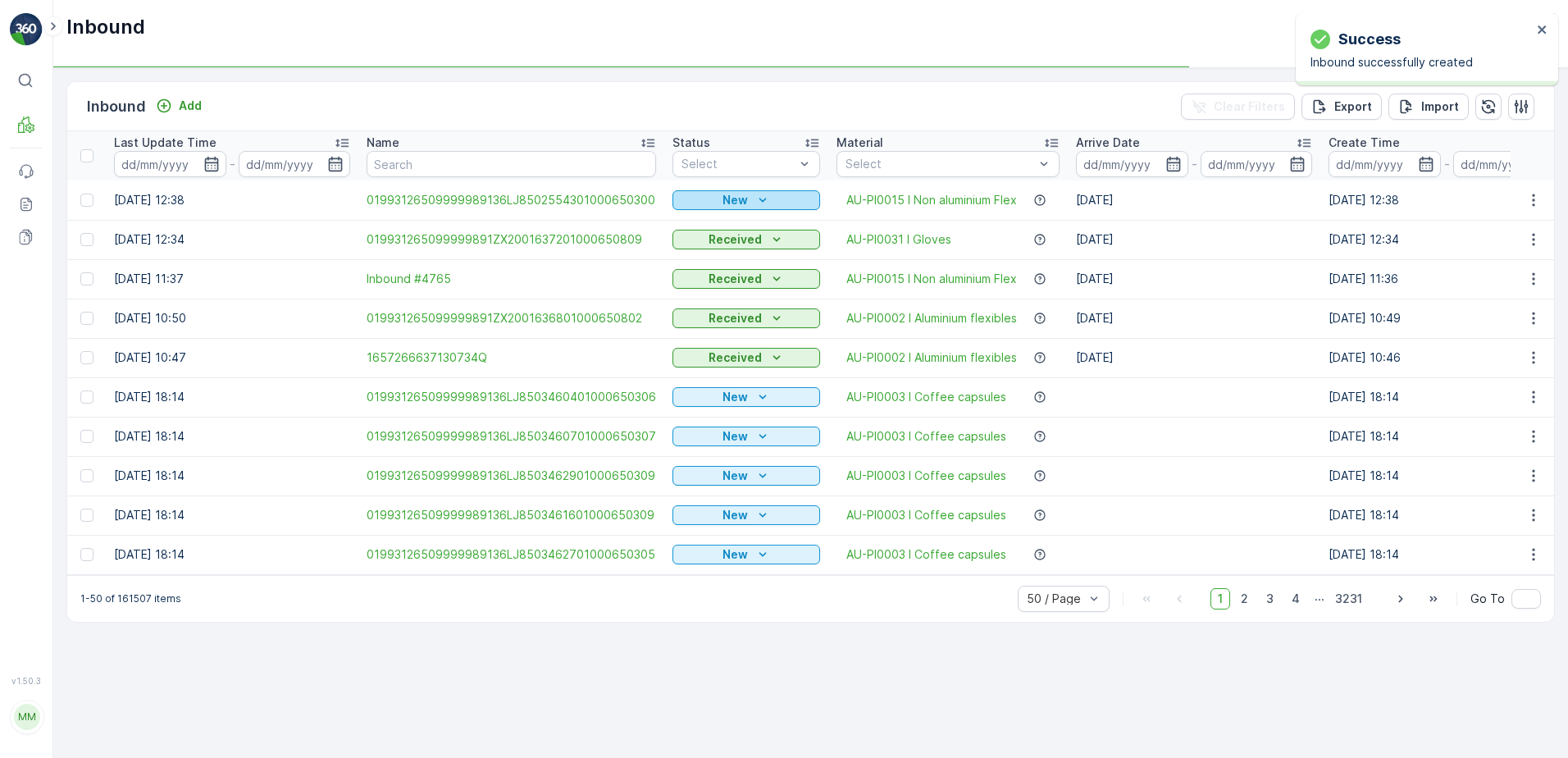
click at [713, 201] on div "New" at bounding box center [746, 200] width 134 height 16
click at [700, 252] on span "Scanned" at bounding box center [701, 248] width 48 height 16
